Goal: Task Accomplishment & Management: Manage account settings

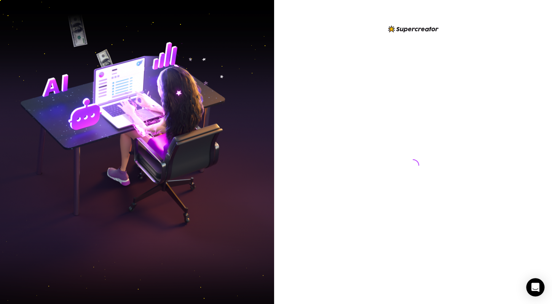
click at [543, 138] on div at bounding box center [413, 152] width 278 height 304
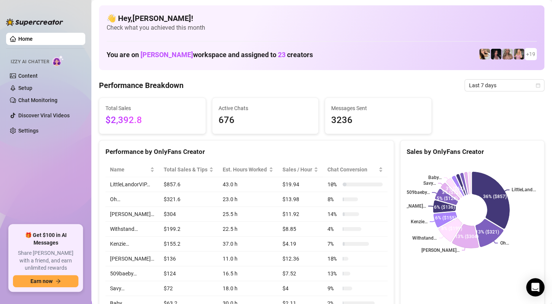
click at [507, 106] on div "Total Sales $2,392.8 Active Chats 676 Messages Sent 3236" at bounding box center [322, 116] width 452 height 37
click at [536, 85] on icon "calendar" at bounding box center [538, 85] width 4 height 4
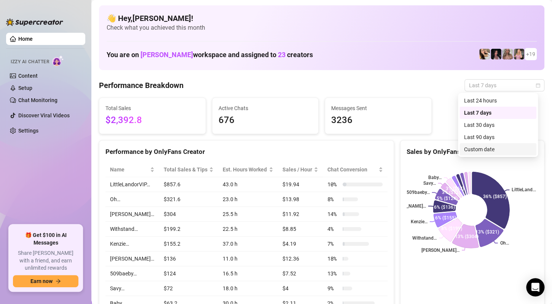
click at [486, 148] on div "Custom date" at bounding box center [498, 149] width 68 height 8
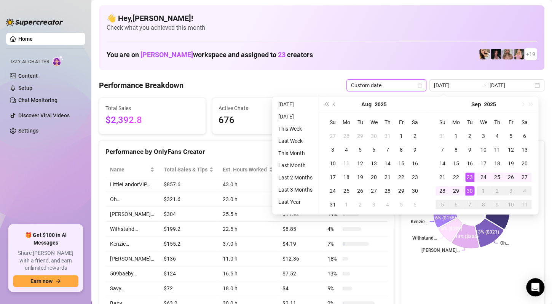
type input "2025-09-30"
click at [456, 191] on div "29" at bounding box center [456, 190] width 9 height 9
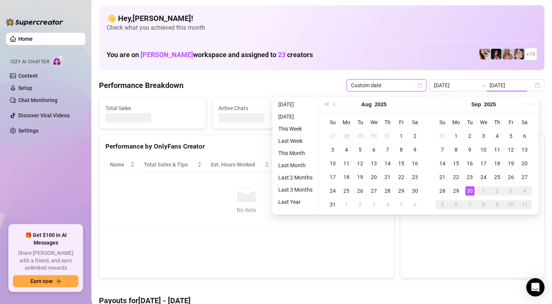
type input "2025-09-29"
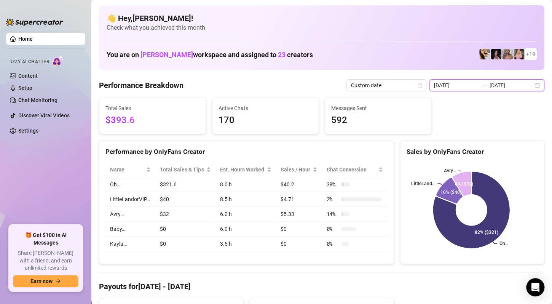
click at [501, 87] on input "2025-09-29" at bounding box center [511, 85] width 43 height 8
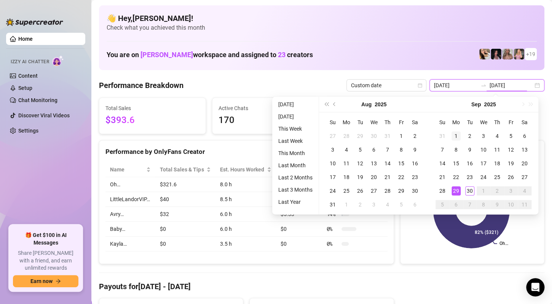
type input "2025-09-01"
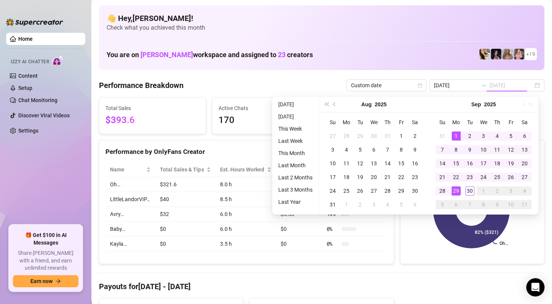
click at [455, 134] on div "1" at bounding box center [456, 135] width 9 height 9
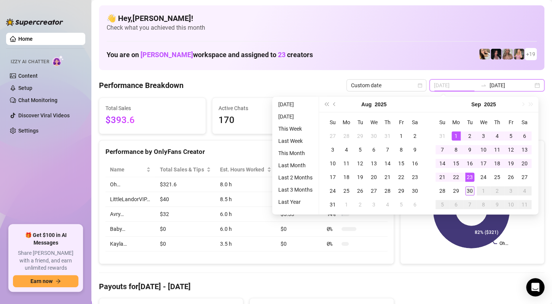
type input "2025-09-30"
click at [467, 192] on div "30" at bounding box center [470, 190] width 9 height 9
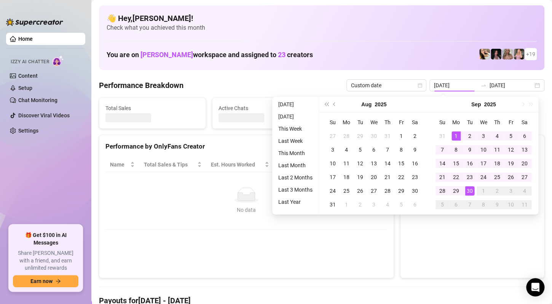
type input "2025-09-01"
type input "2025-09-30"
type input "2025-09-01"
type input "2025-09-30"
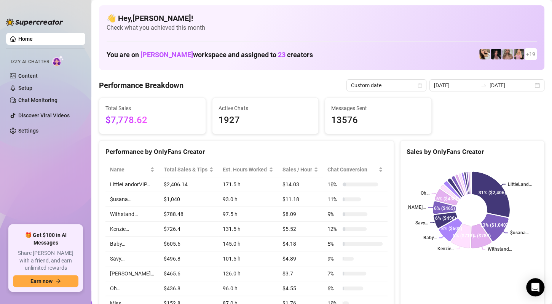
scroll to position [38, 0]
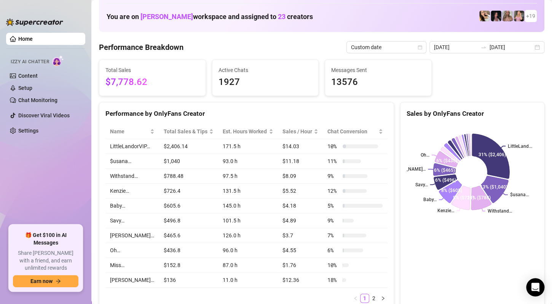
click at [4, 202] on aside "Home Izzy AI Chatter Content Setup Chat Monitoring Discover Viral Videos Settin…" at bounding box center [45, 152] width 91 height 304
click at [230, 50] on div "Performance Breakdown Custom date 2025-09-01 2025-09-30" at bounding box center [322, 47] width 446 height 12
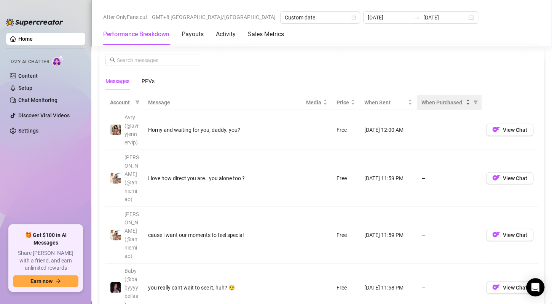
scroll to position [724, 0]
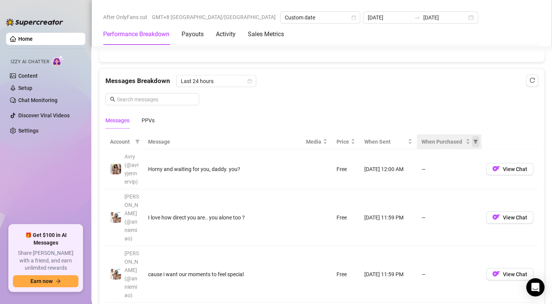
click at [472, 138] on span "When Purchased" at bounding box center [476, 141] width 8 height 11
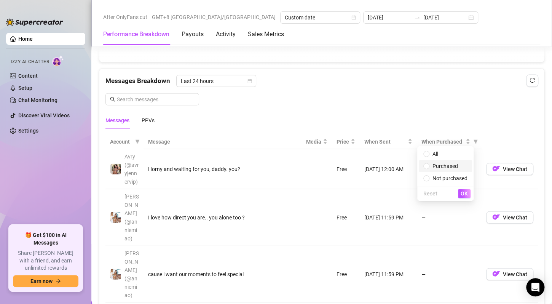
drag, startPoint x: 463, startPoint y: 165, endPoint x: 463, endPoint y: 171, distance: 6.1
click at [463, 165] on span "Purchased" at bounding box center [446, 166] width 44 height 8
radio input "true"
click at [466, 193] on span "OK" at bounding box center [464, 193] width 7 height 6
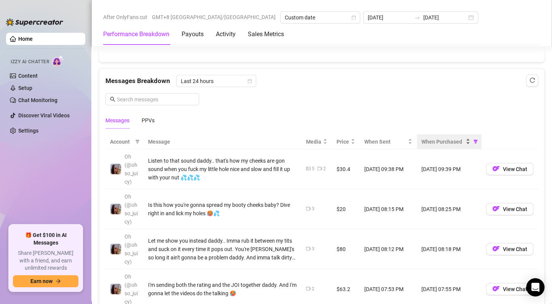
click at [448, 138] on span "When Purchased" at bounding box center [443, 142] width 43 height 8
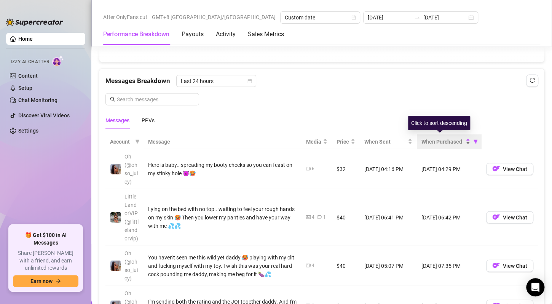
click at [448, 138] on span "When Purchased" at bounding box center [443, 142] width 43 height 8
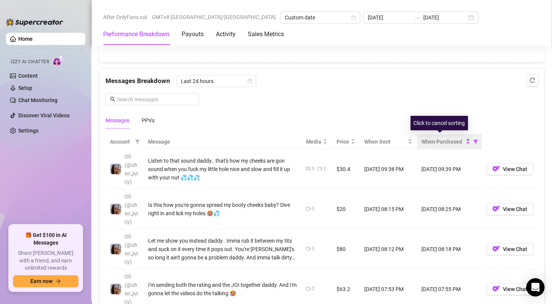
click at [448, 138] on span "When Purchased" at bounding box center [443, 142] width 43 height 8
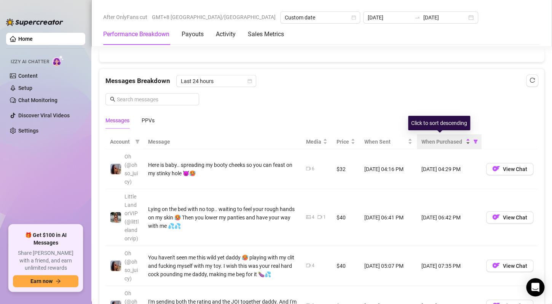
click at [448, 138] on span "When Purchased" at bounding box center [443, 142] width 43 height 8
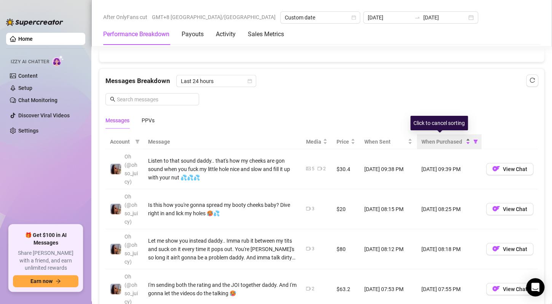
click at [448, 138] on span "When Purchased" at bounding box center [443, 142] width 43 height 8
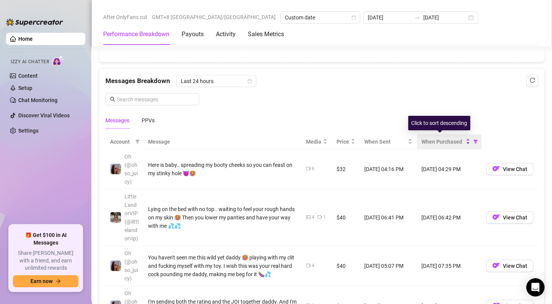
click at [448, 138] on span "When Purchased" at bounding box center [443, 142] width 43 height 8
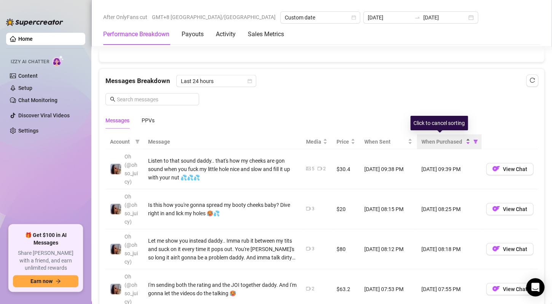
click at [437, 138] on span "When Purchased" at bounding box center [443, 142] width 43 height 8
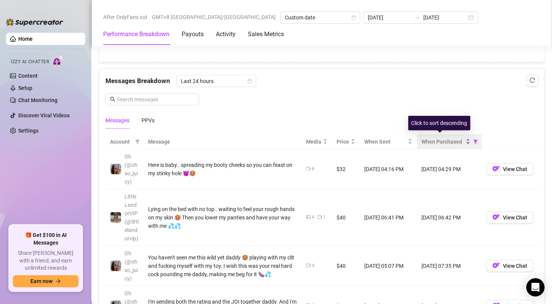
click at [437, 138] on span "When Purchased" at bounding box center [443, 142] width 43 height 8
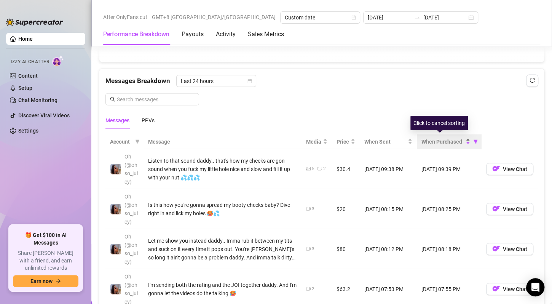
click at [437, 138] on span "When Purchased" at bounding box center [443, 142] width 43 height 8
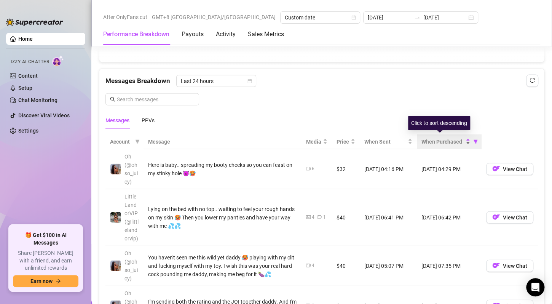
click at [437, 138] on span "When Purchased" at bounding box center [443, 142] width 43 height 8
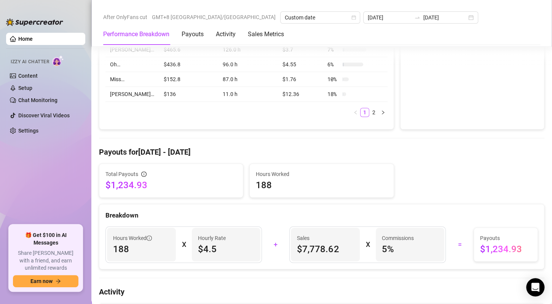
scroll to position [0, 0]
